Goal: Leave review/rating

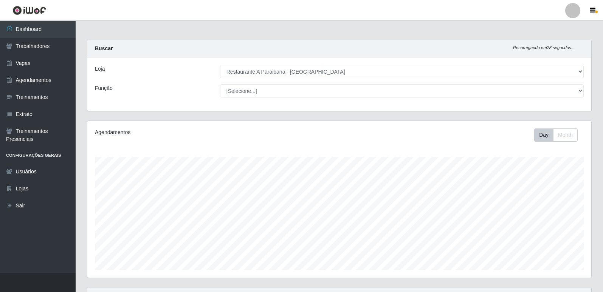
select select "342"
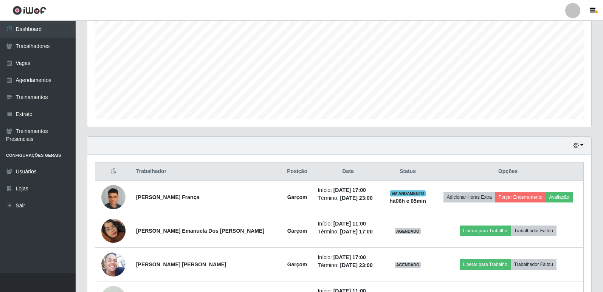
scroll to position [151, 0]
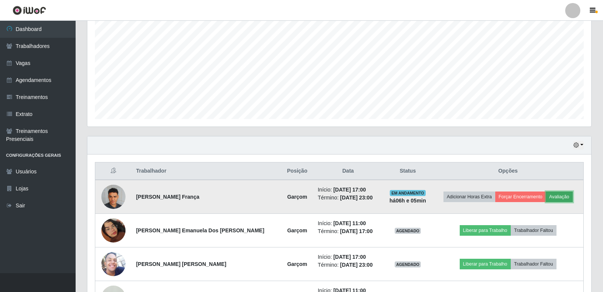
click at [556, 196] on button "Avaliação" at bounding box center [559, 197] width 27 height 11
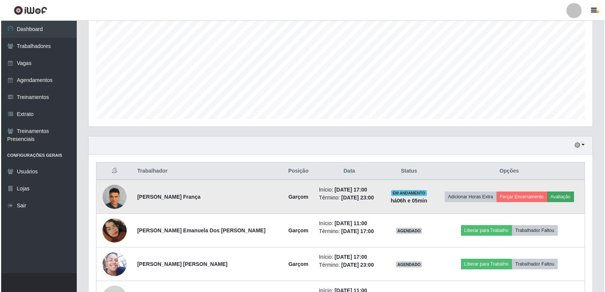
scroll to position [157, 500]
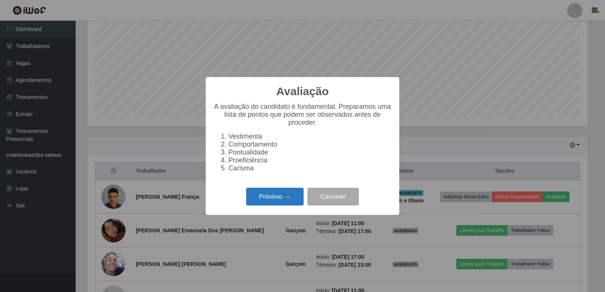
click at [261, 199] on button "Próximo →" at bounding box center [274, 197] width 57 height 18
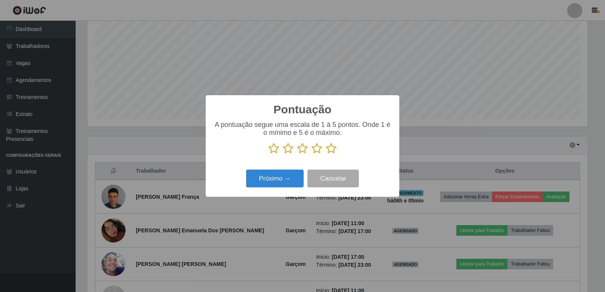
scroll to position [378001, 377658]
click at [279, 182] on button "Próximo →" at bounding box center [274, 179] width 57 height 18
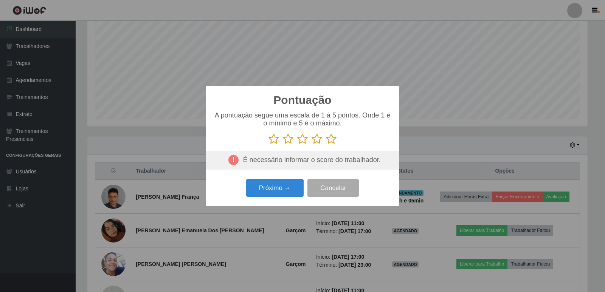
click at [333, 138] on icon at bounding box center [331, 138] width 11 height 11
click at [326, 145] on input "radio" at bounding box center [326, 145] width 0 height 0
click at [275, 191] on button "Próximo →" at bounding box center [274, 188] width 57 height 18
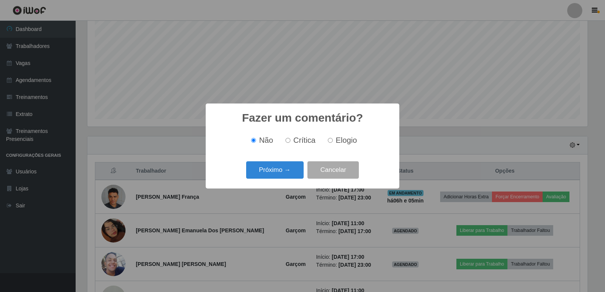
click at [338, 140] on span "Elogio" at bounding box center [346, 140] width 21 height 8
click at [333, 140] on input "Elogio" at bounding box center [330, 140] width 5 height 5
radio input "true"
click at [295, 167] on button "Próximo →" at bounding box center [274, 170] width 57 height 18
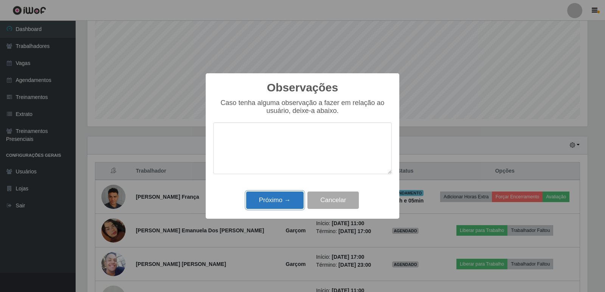
click at [294, 199] on button "Próximo →" at bounding box center [274, 201] width 57 height 18
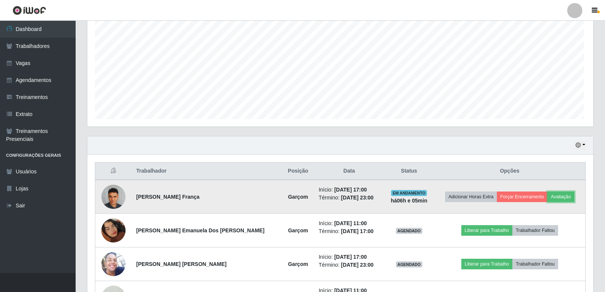
scroll to position [157, 504]
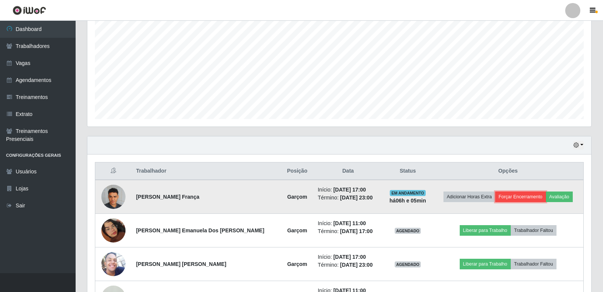
click at [526, 198] on button "Forçar Encerramento" at bounding box center [520, 197] width 51 height 11
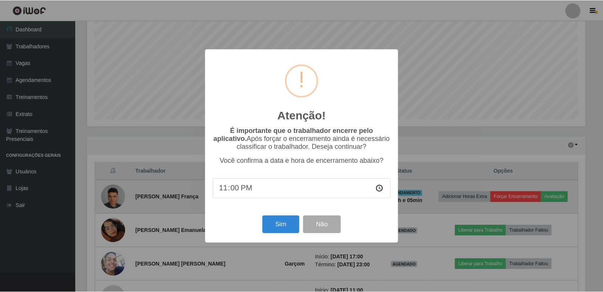
scroll to position [157, 500]
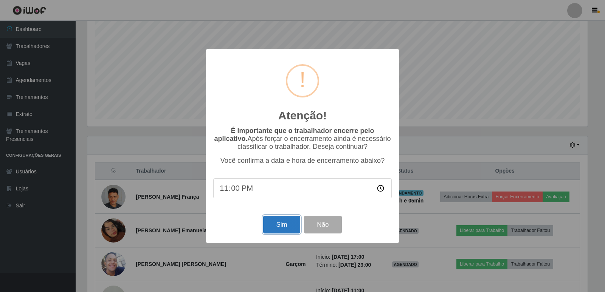
click at [295, 227] on button "Sim" at bounding box center [281, 225] width 37 height 18
